Goal: Transaction & Acquisition: Purchase product/service

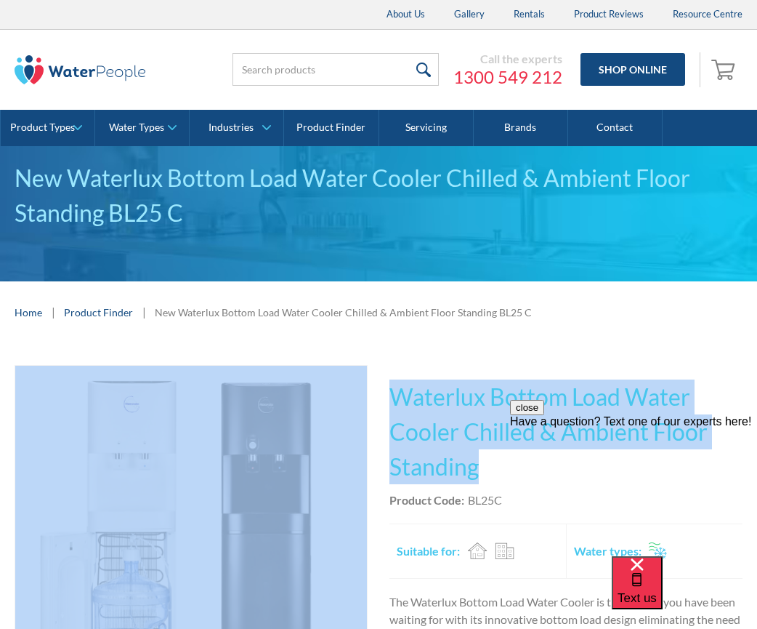
drag, startPoint x: 491, startPoint y: 464, endPoint x: 372, endPoint y: 396, distance: 136.4
copy div "Fits Most Brands Best Seller No items found. This tap design is included in our…"
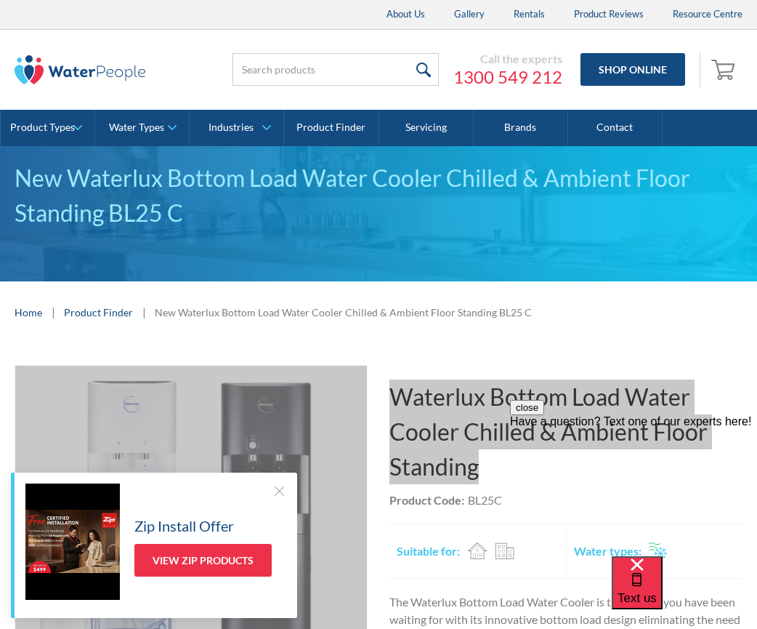
scroll to position [291, 0]
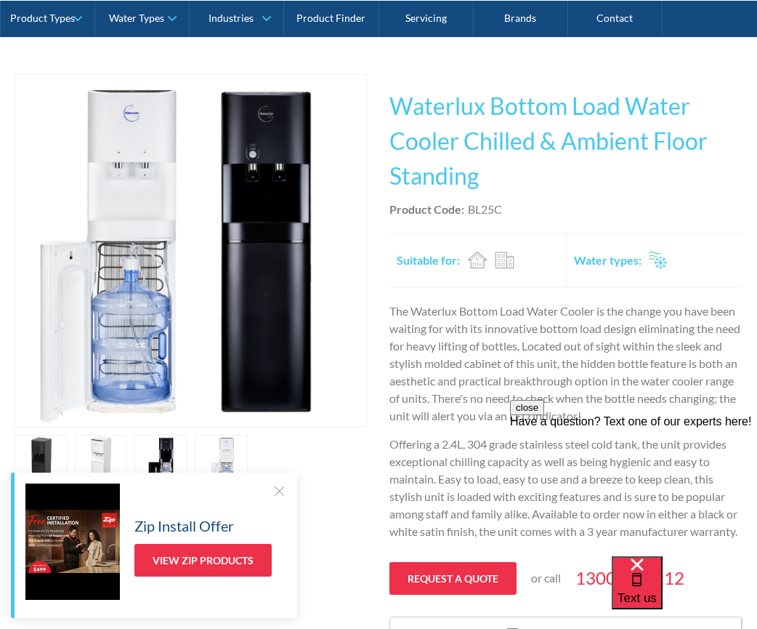
click at [521, 217] on div "Product Code: BL25C" at bounding box center [566, 209] width 353 height 17
drag, startPoint x: 510, startPoint y: 209, endPoint x: 467, endPoint y: 213, distance: 43.0
click at [467, 213] on div "Product Code: BL25C" at bounding box center [566, 209] width 353 height 17
copy div "BL25C"
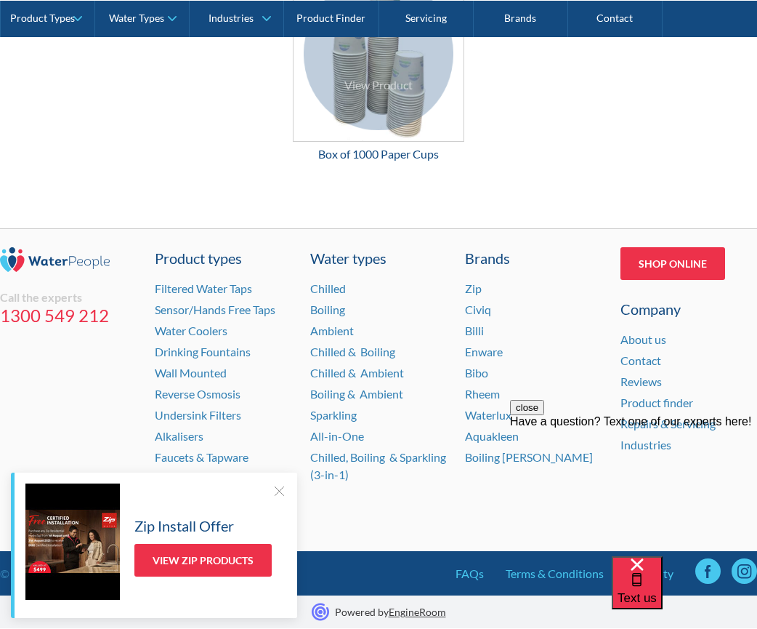
scroll to position [2442, 0]
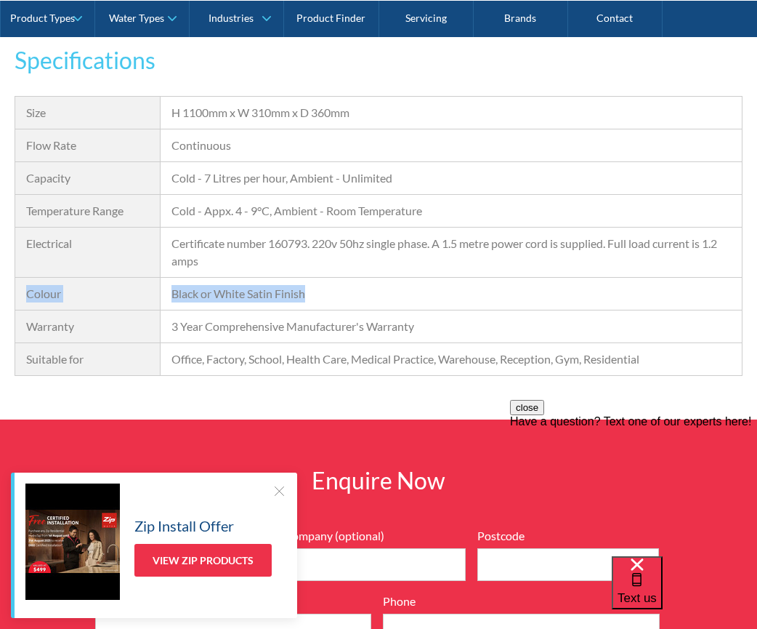
click at [480, 294] on div "Size H 1100mm x W 310mm x D 360mm Flow Rate Continuous Capacity Cold - 7 Litres…" at bounding box center [379, 236] width 728 height 280
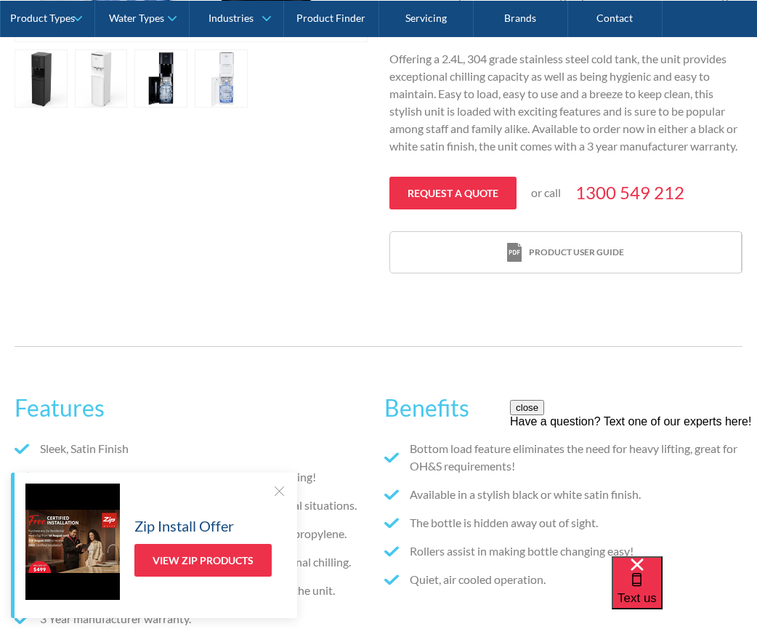
scroll to position [116, 0]
